Goal: Task Accomplishment & Management: Use online tool/utility

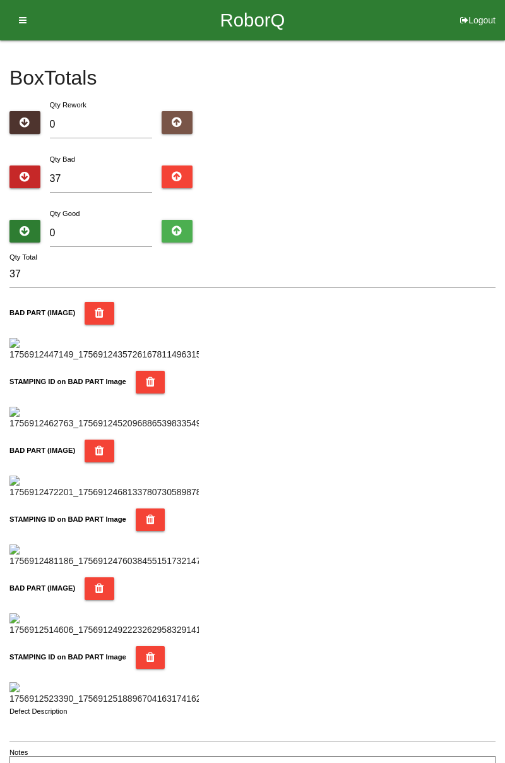
type input "4"
type input "41"
type input "47"
type input "84"
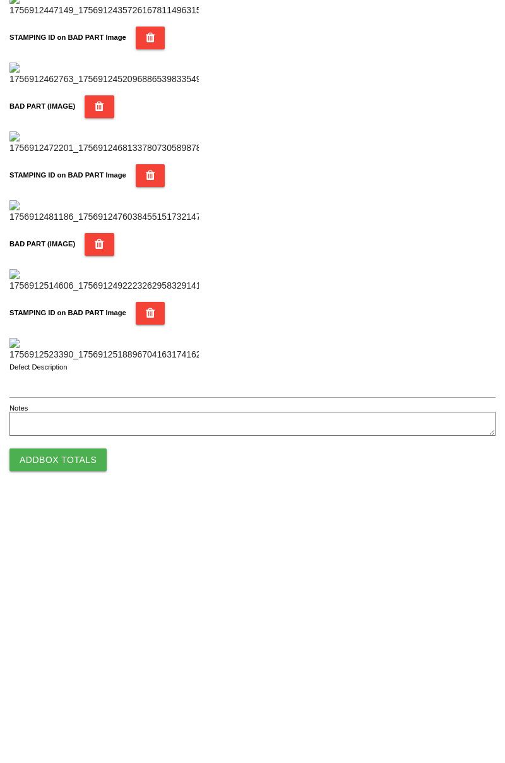
type input "47"
click at [83, 718] on button "Add Box Totals" at bounding box center [57, 720] width 97 height 23
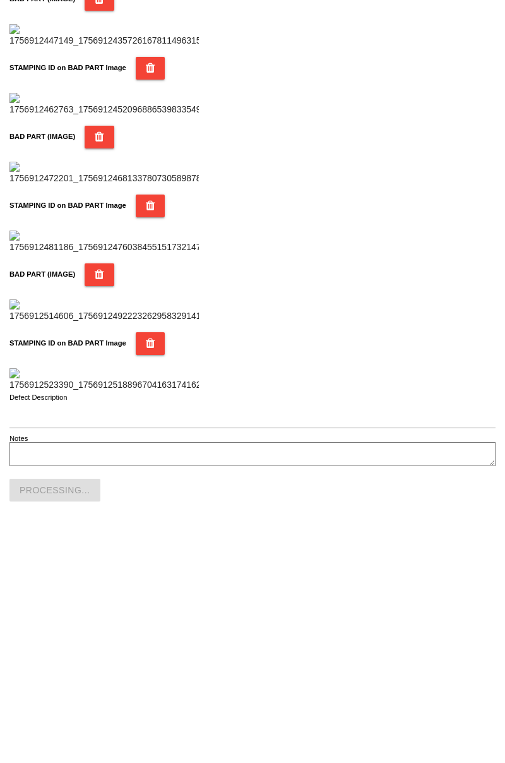
scroll to position [1107, 0]
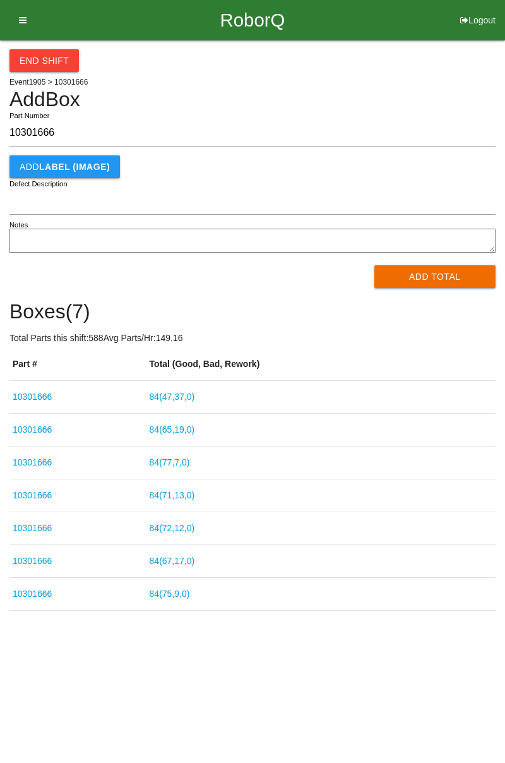
type input "10301666"
click at [445, 281] on button "Add Total" at bounding box center [436, 276] width 122 height 23
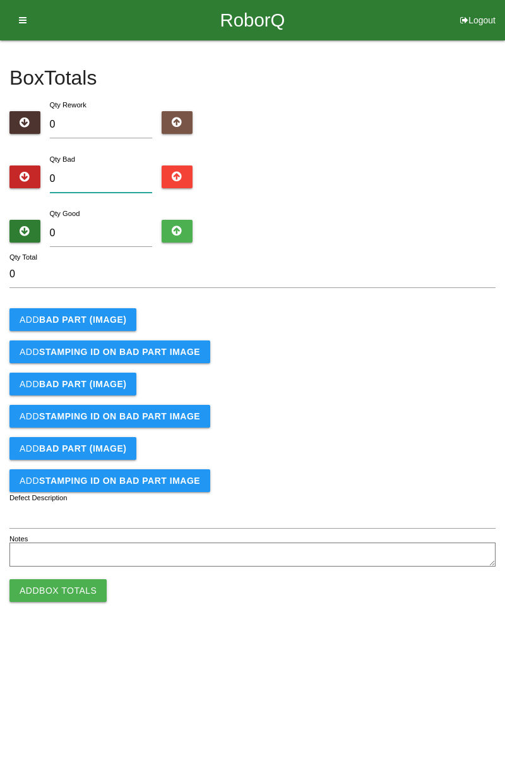
click at [109, 172] on input "0" at bounding box center [101, 178] width 103 height 27
type input "3"
click at [111, 316] on b "BAD PART (IMAGE)" at bounding box center [82, 320] width 87 height 10
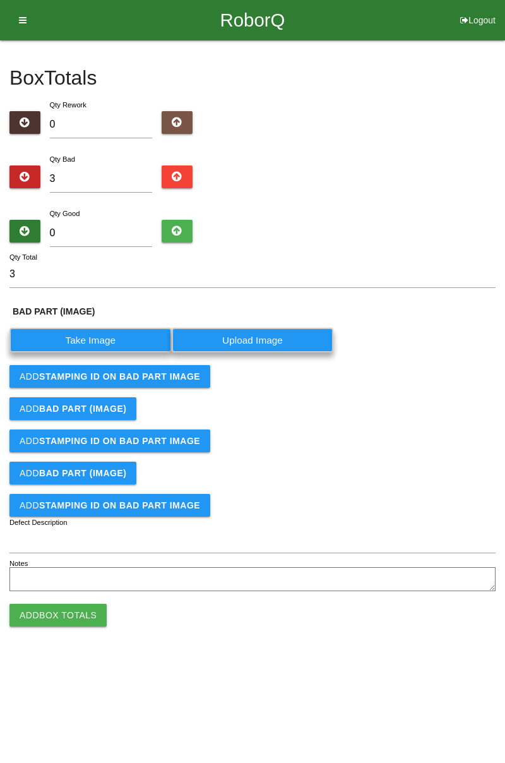
click at [101, 344] on label "Take Image" at bounding box center [90, 340] width 162 height 25
click at [0, 0] on \(IMAGE\) "Take Image" at bounding box center [0, 0] width 0 height 0
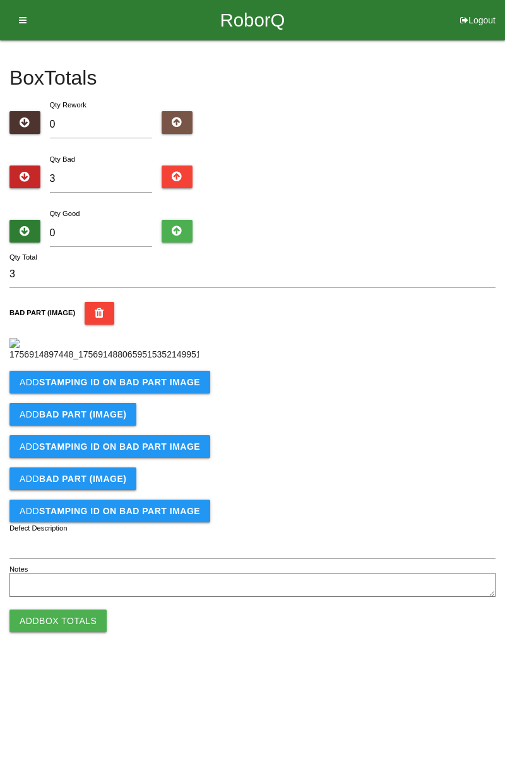
click at [174, 387] on b "STAMPING ID on BAD PART Image" at bounding box center [119, 382] width 161 height 10
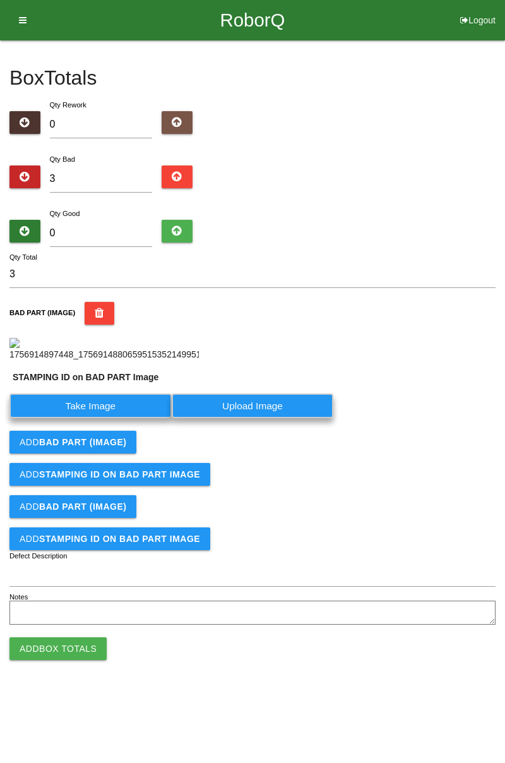
click at [121, 418] on label "Take Image" at bounding box center [90, 406] width 162 height 25
click at [0, 0] on PART "Take Image" at bounding box center [0, 0] width 0 height 0
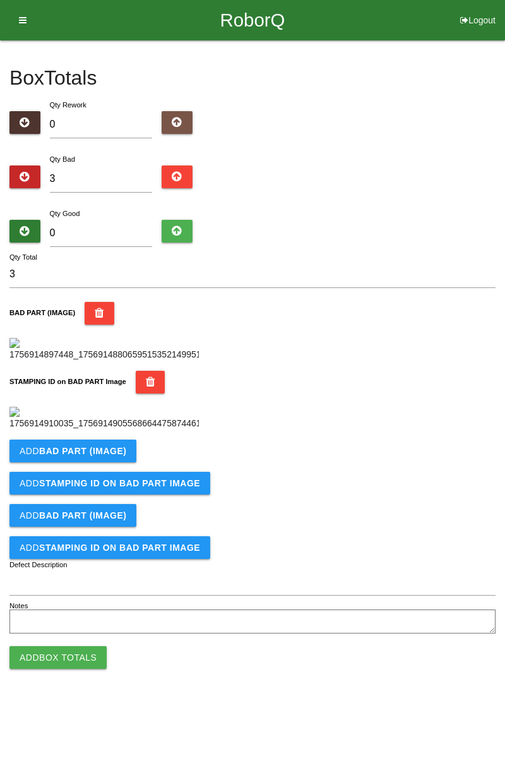
scroll to position [278, 0]
click at [117, 456] on b "BAD PART (IMAGE)" at bounding box center [82, 451] width 87 height 10
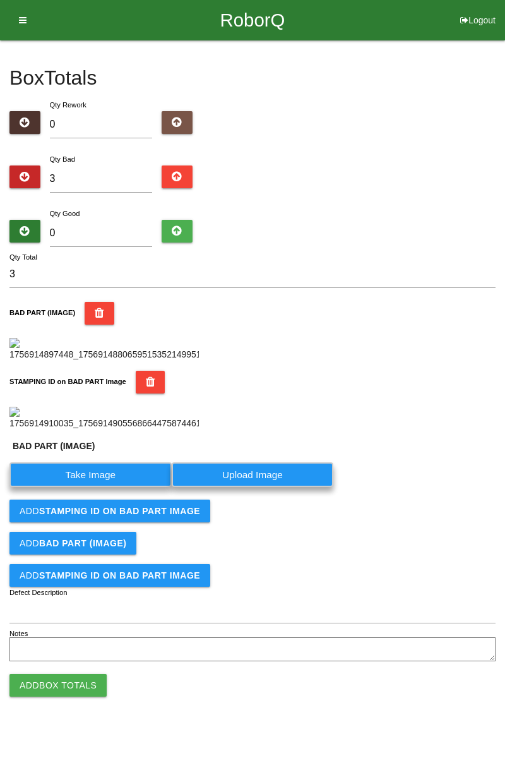
click at [85, 487] on label "Take Image" at bounding box center [90, 474] width 162 height 25
click at [0, 0] on \(IMAGE\) "Take Image" at bounding box center [0, 0] width 0 height 0
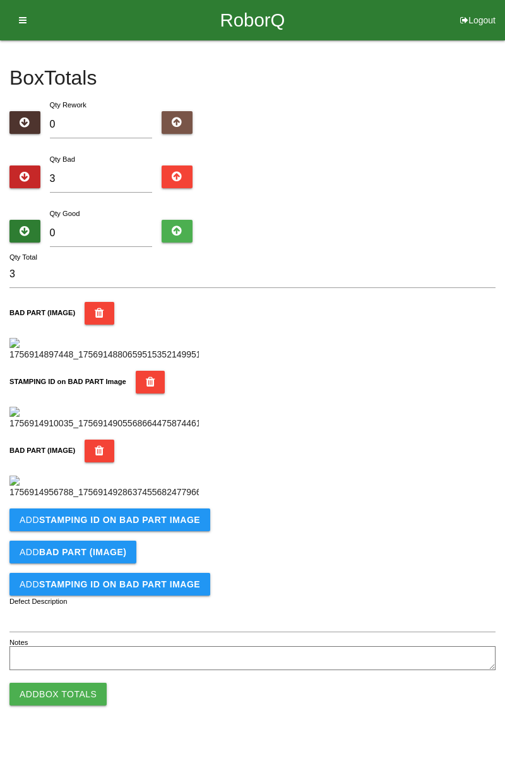
scroll to position [485, 0]
click at [163, 531] on button "Add STAMPING ID on BAD PART Image" at bounding box center [109, 519] width 201 height 23
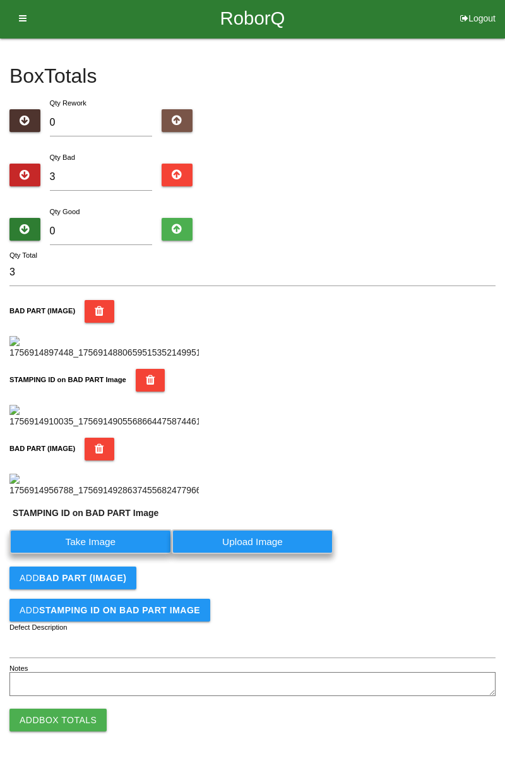
click at [118, 554] on label "Take Image" at bounding box center [90, 541] width 162 height 25
click at [0, 0] on PART "Take Image" at bounding box center [0, 0] width 0 height 0
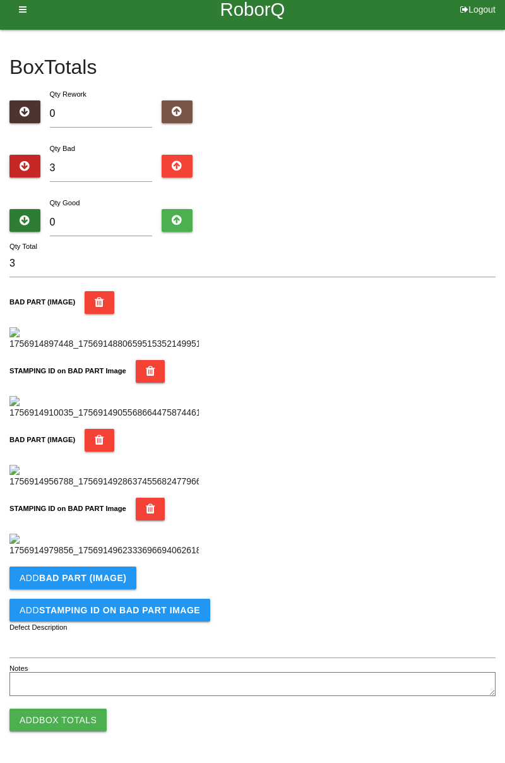
scroll to position [692, 0]
click at [116, 579] on b "BAD PART (IMAGE)" at bounding box center [82, 578] width 87 height 10
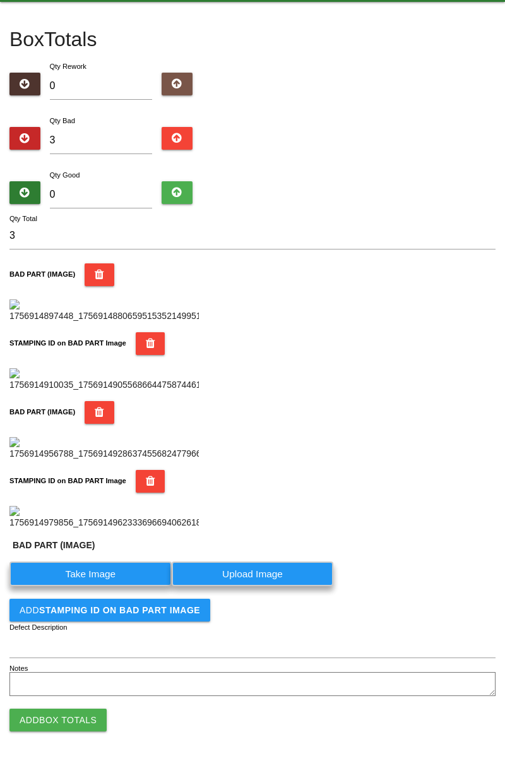
click at [109, 586] on label "Take Image" at bounding box center [90, 574] width 162 height 25
click at [0, 0] on \(IMAGE\) "Take Image" at bounding box center [0, 0] width 0 height 0
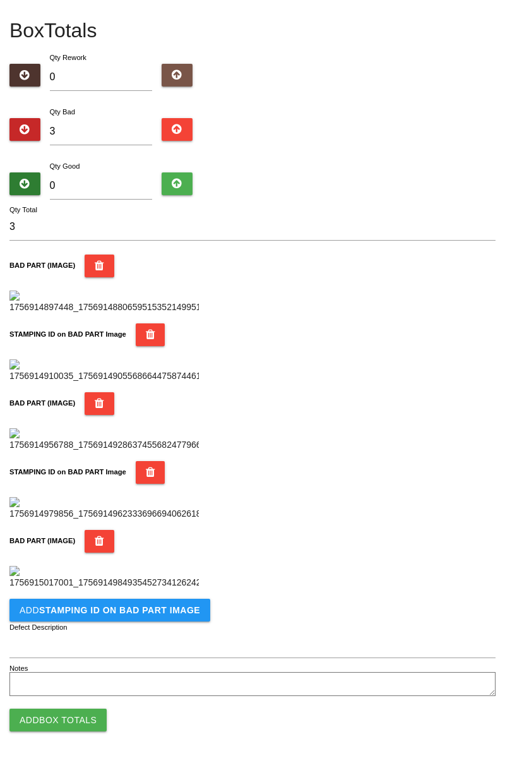
scroll to position [899, 0]
click at [161, 615] on button "Add STAMPING ID on BAD PART Image" at bounding box center [109, 610] width 201 height 23
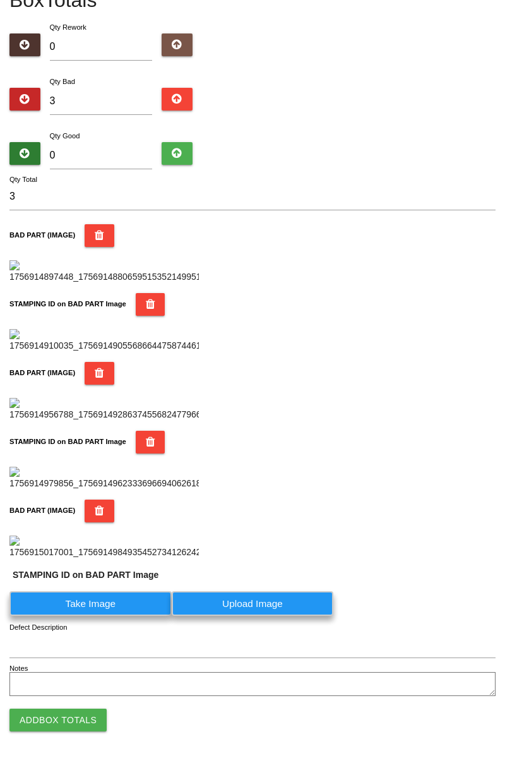
click at [128, 616] on label "Take Image" at bounding box center [90, 603] width 162 height 25
click at [0, 0] on PART "Take Image" at bounding box center [0, 0] width 0 height 0
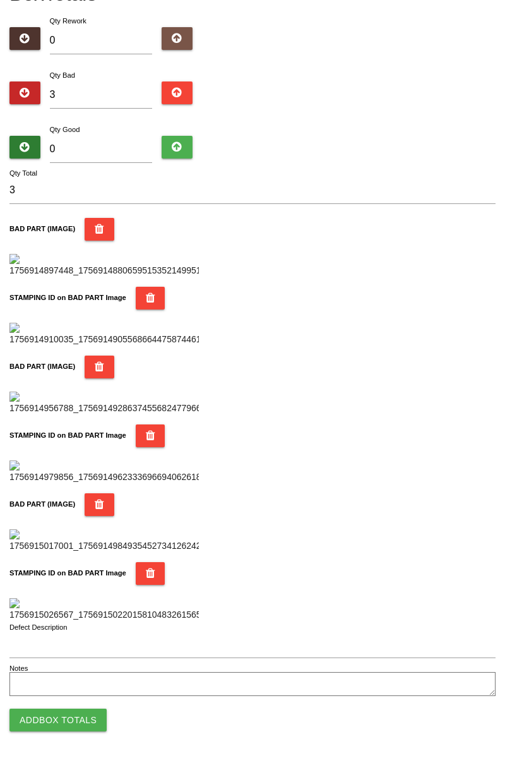
scroll to position [0, 0]
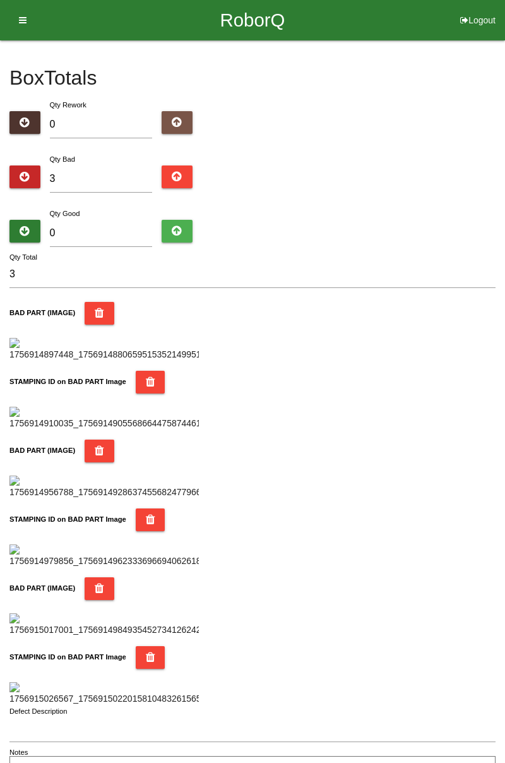
click at [504, 184] on div "Box Totals Translate Weight Weight unit: Rework Weight Bad Weight Good Weight 0…" at bounding box center [252, 411] width 505 height 743
